Goal: Transaction & Acquisition: Download file/media

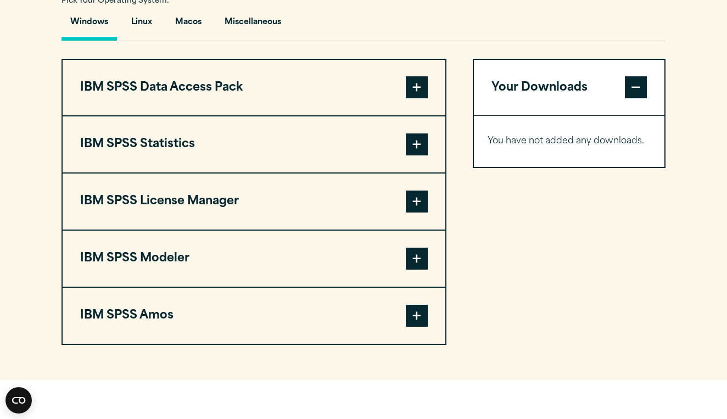
scroll to position [818, 0]
click at [410, 98] on span at bounding box center [417, 87] width 22 height 22
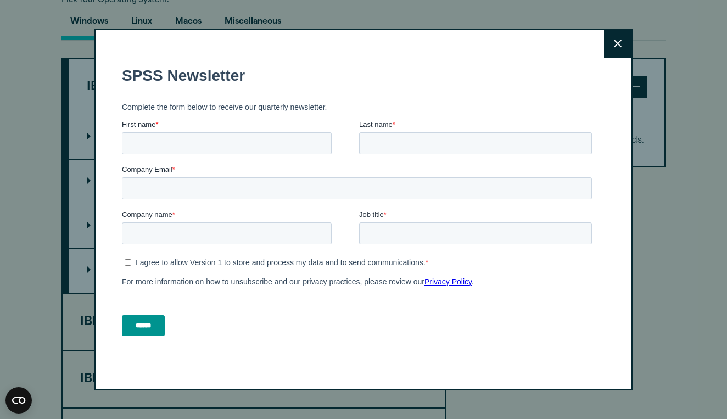
click at [620, 37] on button "Close" at bounding box center [617, 43] width 27 height 27
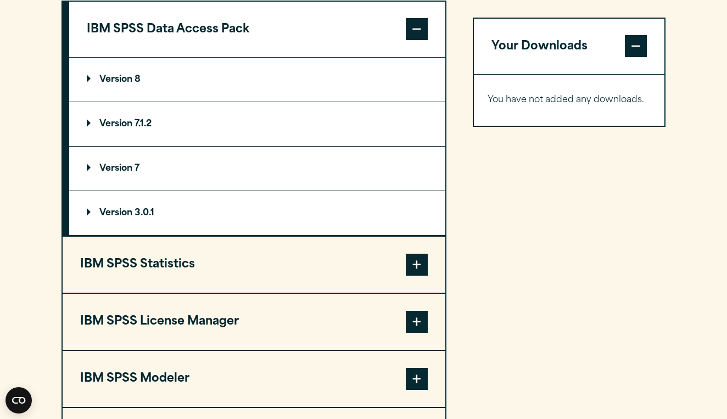
scroll to position [878, 0]
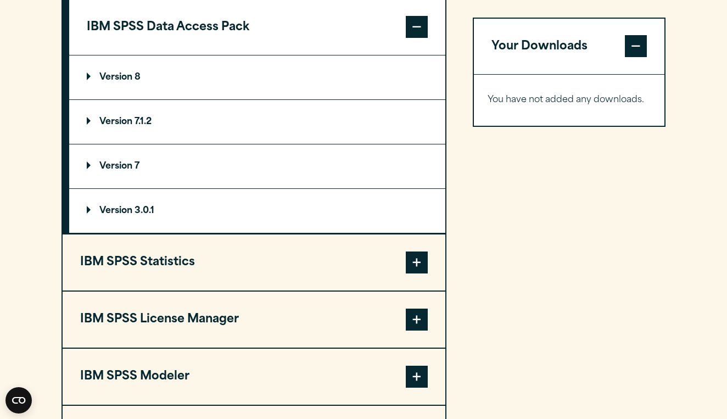
click at [410, 274] on span at bounding box center [417, 263] width 22 height 22
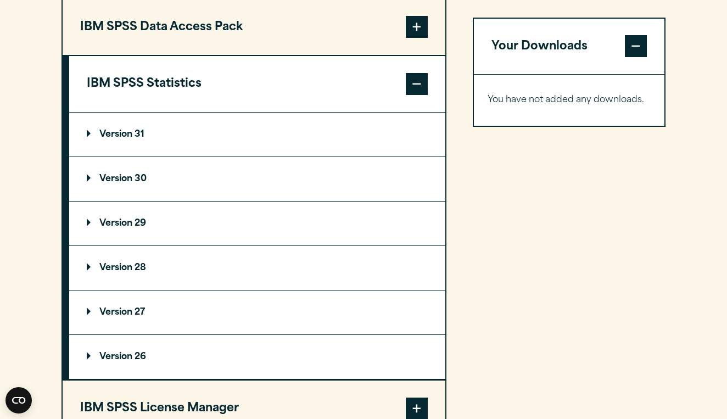
click at [120, 183] on p "Version 30" at bounding box center [117, 179] width 60 height 9
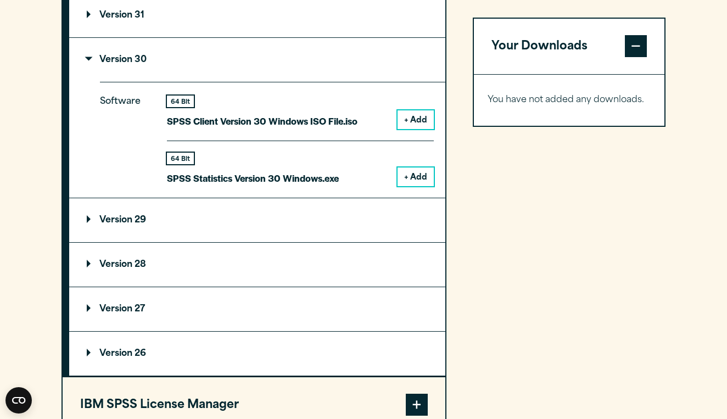
scroll to position [1003, 0]
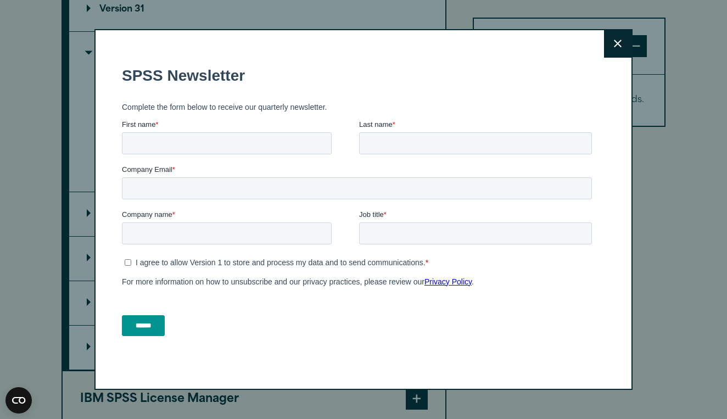
click at [607, 42] on button "Close" at bounding box center [617, 43] width 27 height 27
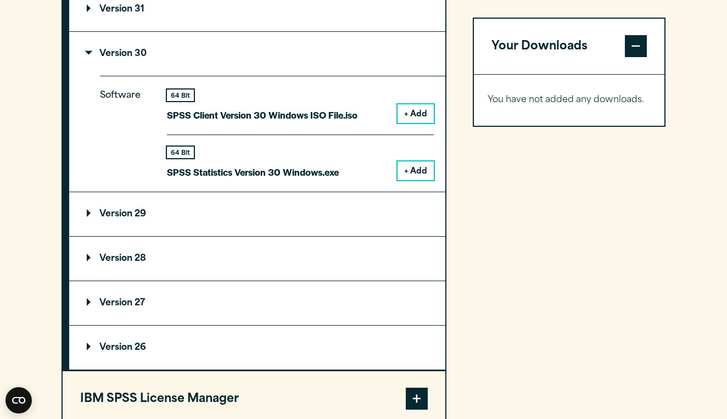
click at [414, 180] on button "+ Add" at bounding box center [416, 170] width 36 height 19
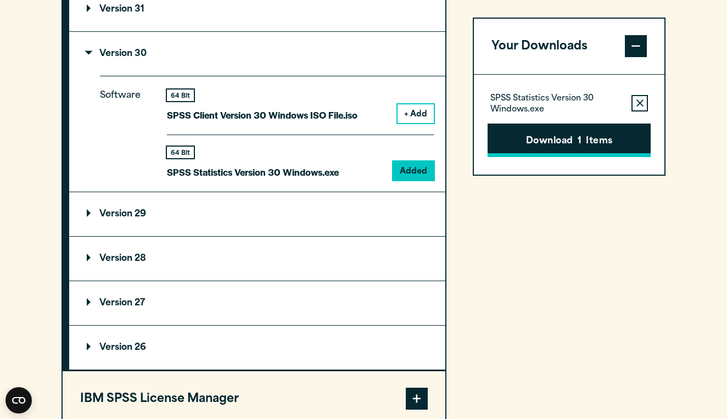
click at [571, 141] on button "Download 1 Items" at bounding box center [569, 141] width 163 height 34
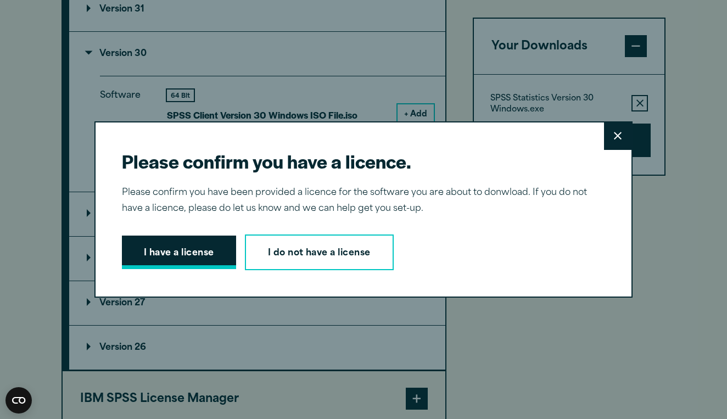
click at [170, 254] on button "I have a license" at bounding box center [179, 253] width 114 height 34
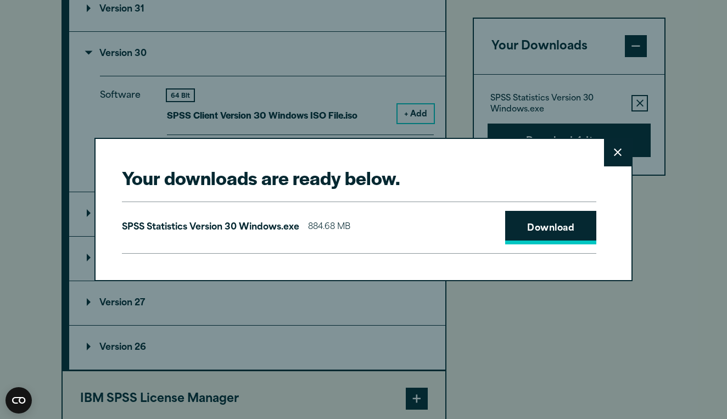
click at [583, 223] on link "Download" at bounding box center [550, 228] width 91 height 34
click at [608, 153] on button "Close" at bounding box center [617, 152] width 27 height 27
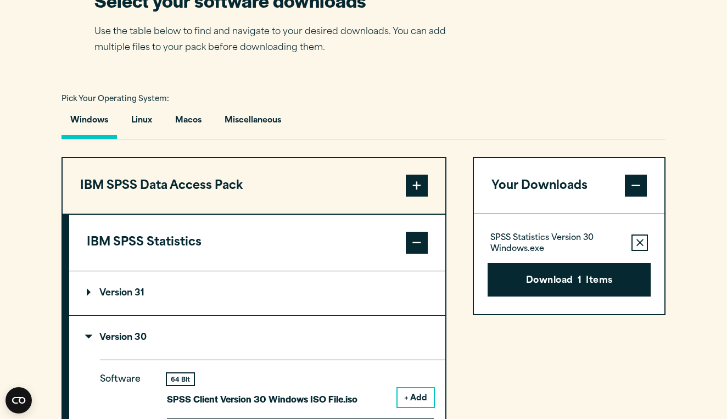
scroll to position [721, 0]
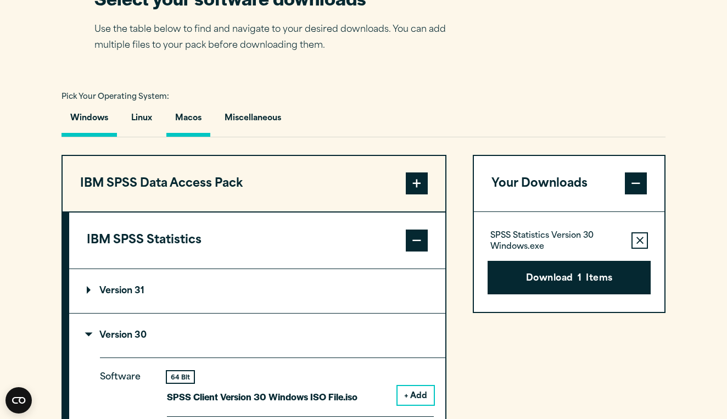
click at [190, 137] on button "Macos" at bounding box center [188, 120] width 44 height 31
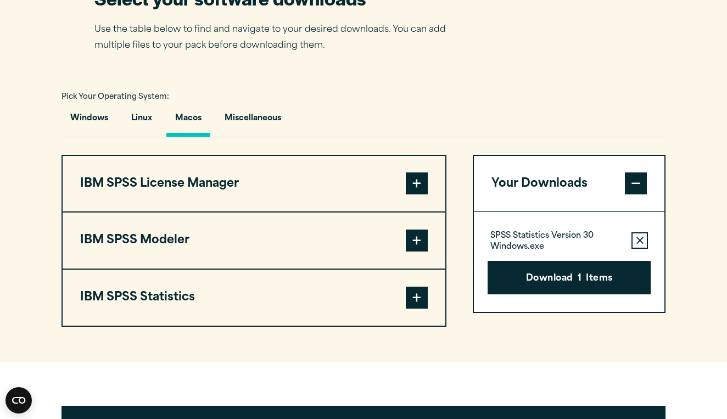
click at [408, 309] on span at bounding box center [417, 298] width 22 height 22
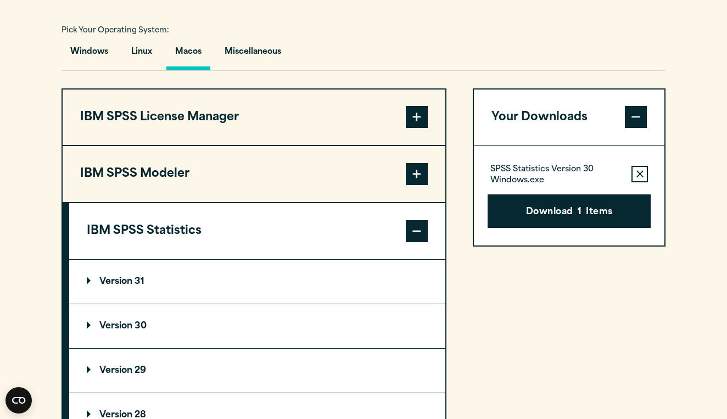
scroll to position [845, 0]
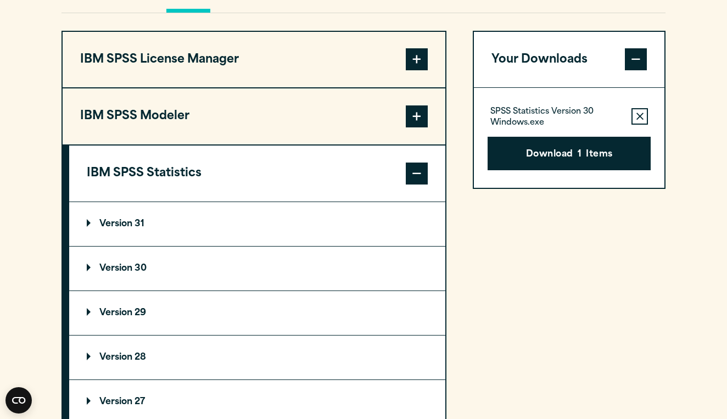
click at [120, 273] on p "Version 30" at bounding box center [117, 268] width 60 height 9
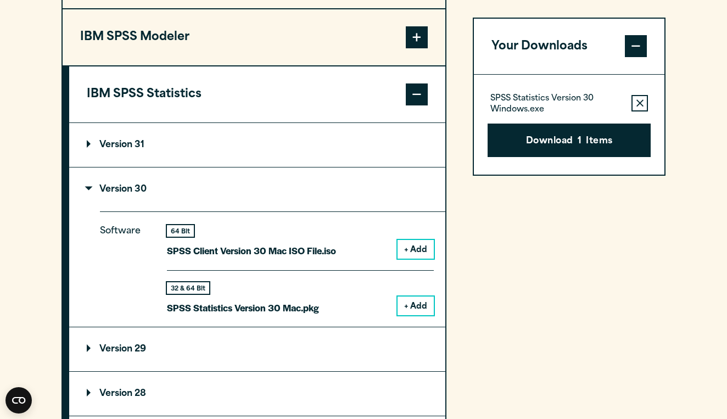
scroll to position [927, 0]
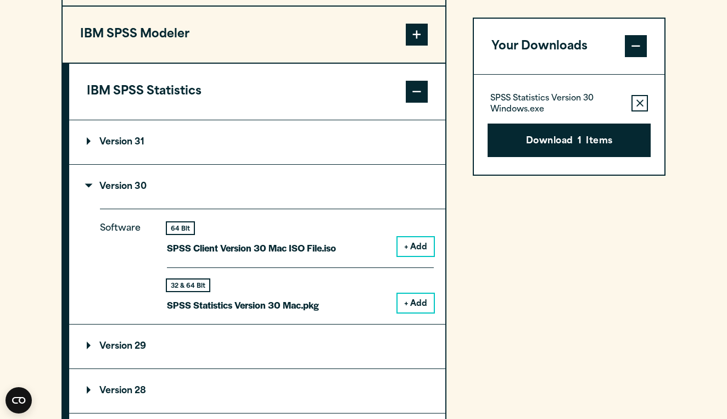
click at [416, 313] on button "+ Add" at bounding box center [416, 303] width 36 height 19
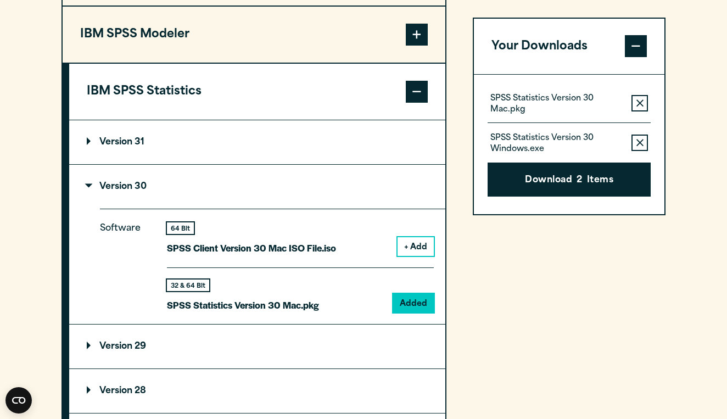
click at [646, 141] on button "Remove this item from your software download list" at bounding box center [640, 143] width 16 height 16
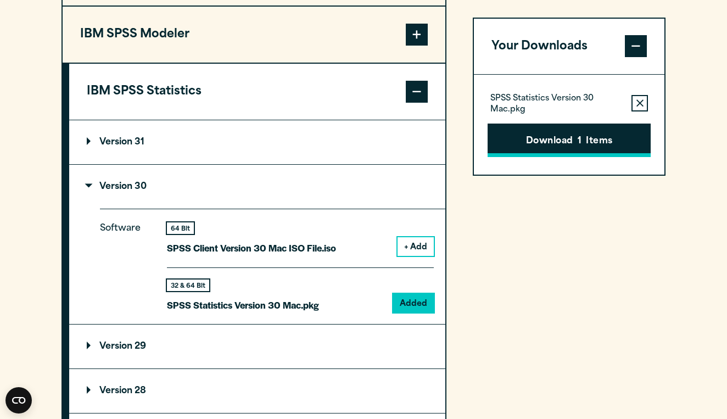
click at [616, 139] on button "Download 1 Items" at bounding box center [569, 141] width 163 height 34
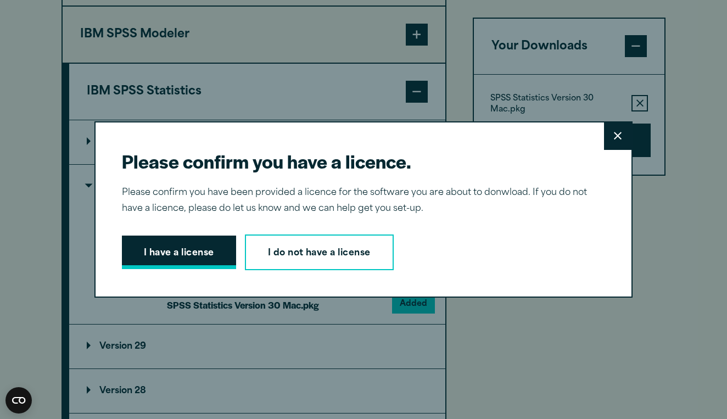
click at [149, 241] on button "I have a license" at bounding box center [179, 253] width 114 height 34
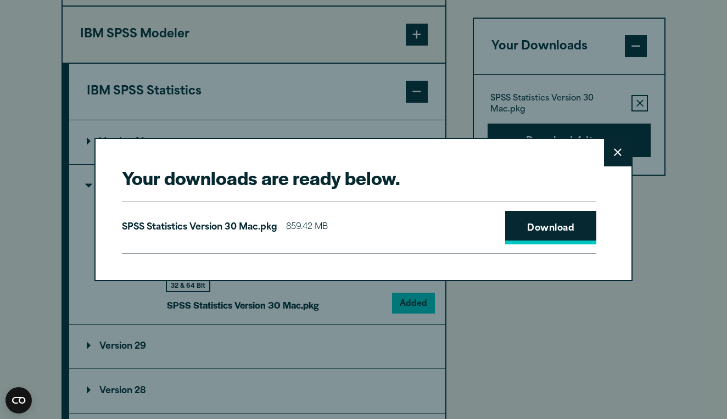
click at [558, 218] on link "Download" at bounding box center [550, 228] width 91 height 34
drag, startPoint x: 609, startPoint y: 414, endPoint x: 221, endPoint y: 398, distance: 388.2
click at [221, 398] on div "Your downloads are ready below. Close SPSS Statistics Version 30 Mac.pkg 859.42…" at bounding box center [363, 209] width 727 height 419
